Goal: Task Accomplishment & Management: Manage account settings

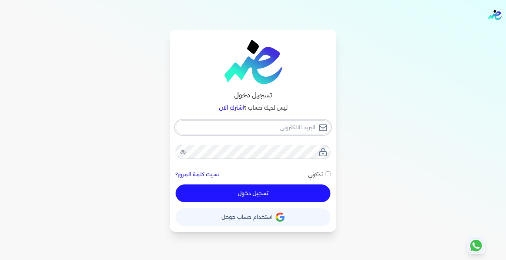
type input "[EMAIL_ADDRESS][DOMAIN_NAME]"
click at [222, 195] on button "تسجيل دخول" at bounding box center [253, 194] width 155 height 18
checkbox input "false"
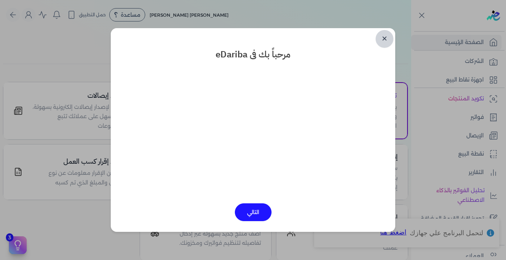
click at [387, 39] on link "✕" at bounding box center [385, 39] width 18 height 18
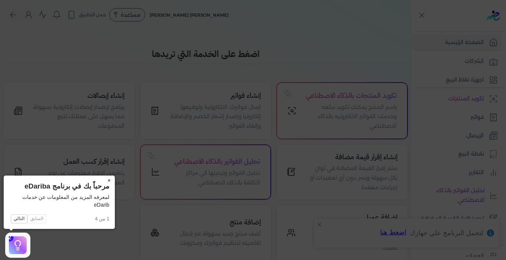
click at [108, 180] on button "×" at bounding box center [109, 181] width 12 height 10
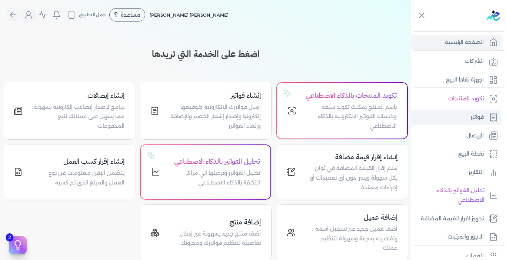
click at [467, 119] on link "فواتير" at bounding box center [456, 118] width 90 height 16
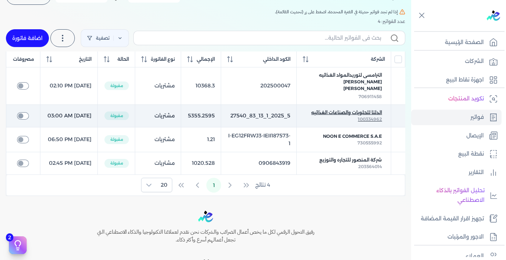
scroll to position [74, 0]
